Goal: Register for event/course

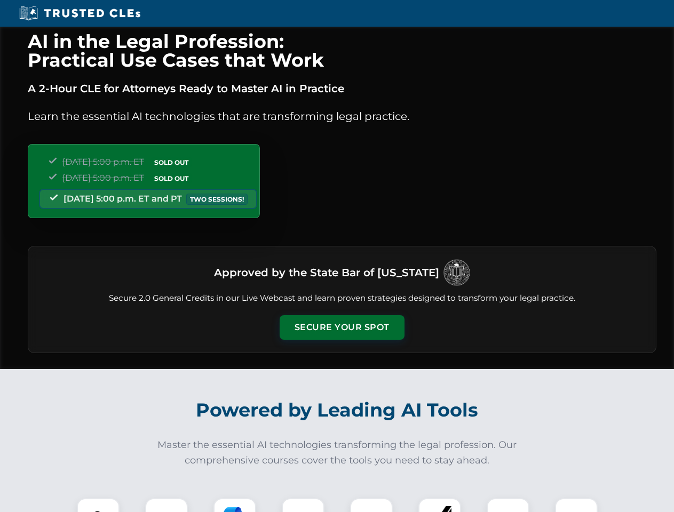
click at [341, 328] on button "Secure Your Spot" at bounding box center [342, 327] width 125 height 25
click at [98, 505] on img at bounding box center [98, 519] width 31 height 31
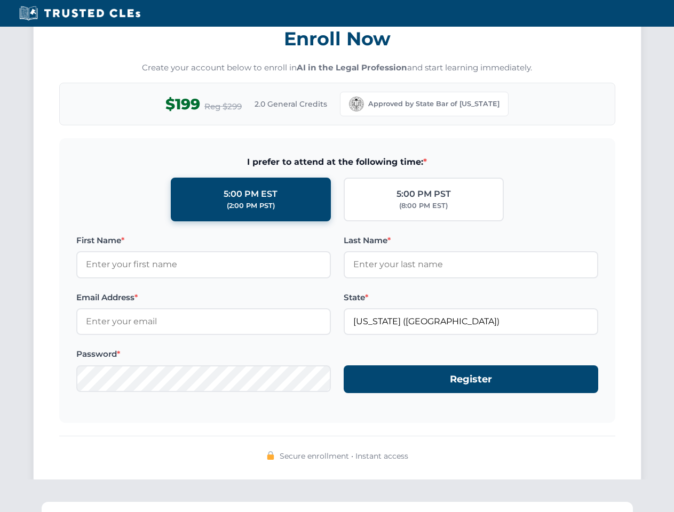
scroll to position [1047, 0]
